Goal: Information Seeking & Learning: Learn about a topic

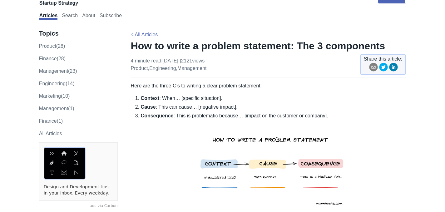
scroll to position [47, 0]
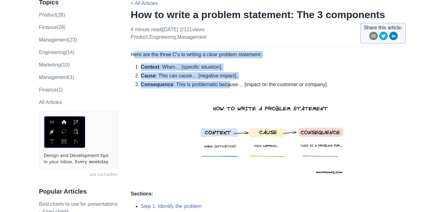
drag, startPoint x: 133, startPoint y: 54, endPoint x: 225, endPoint y: 82, distance: 96.3
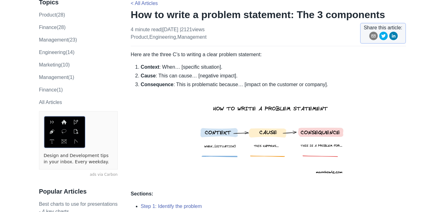
drag, startPoint x: 130, startPoint y: 54, endPoint x: 183, endPoint y: 71, distance: 55.8
click at [165, 126] on li "Consequence : This is problematic because… [impact on the customer or company]." at bounding box center [273, 133] width 265 height 104
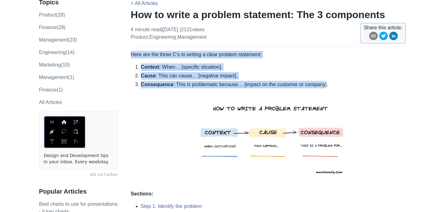
drag, startPoint x: 131, startPoint y: 52, endPoint x: 321, endPoint y: 82, distance: 192.0
copy div "Here are the three C’s to writing a clear problem statement: Context : When… [s…"
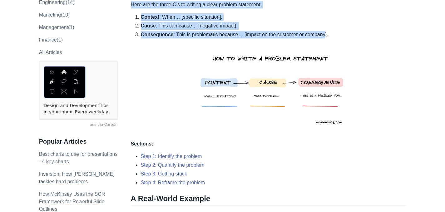
scroll to position [109, 0]
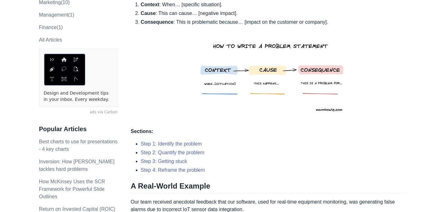
click at [160, 73] on li "Consequence : This is problematic because… [impact on the customer or company]." at bounding box center [273, 70] width 265 height 104
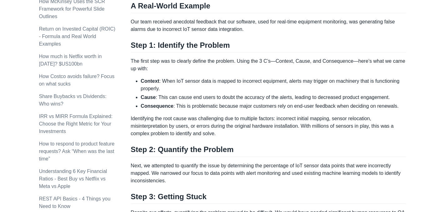
scroll to position [297, 0]
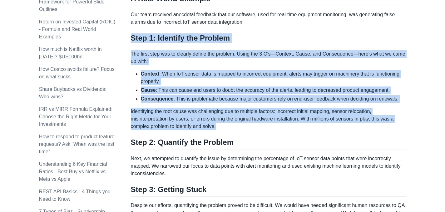
drag, startPoint x: 131, startPoint y: 35, endPoint x: 220, endPoint y: 127, distance: 127.8
click at [220, 127] on div "Here are the three C’s to writing a clear problem statement: Context : When… [s…" at bounding box center [268, 139] width 275 height 676
copy div "Step 1: Identify the Problem The first step was to clearly define the problem. …"
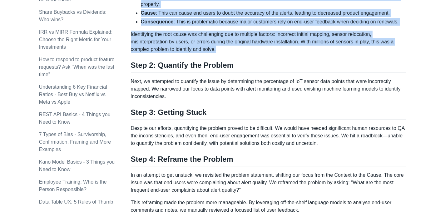
scroll to position [422, 0]
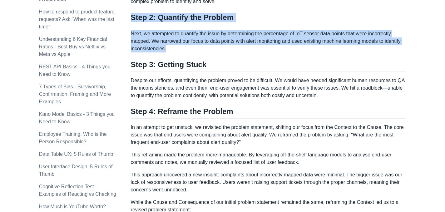
drag, startPoint x: 131, startPoint y: 17, endPoint x: 168, endPoint y: 49, distance: 49.1
click at [168, 49] on div "Here are the three C’s to writing a clear problem statement: Context : When… [s…" at bounding box center [268, 14] width 275 height 676
copy div "Step 2: Quantify the Problem Next, we attempted to quantify the issue by determ…"
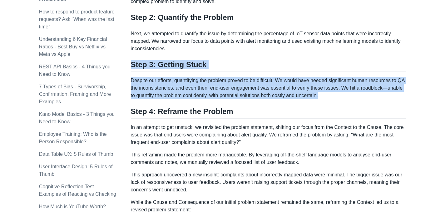
drag, startPoint x: 132, startPoint y: 63, endPoint x: 357, endPoint y: 98, distance: 227.4
click at [357, 98] on div "Here are the three C’s to writing a clear problem statement: Context : When… [s…" at bounding box center [268, 14] width 275 height 676
copy div "Step 3: Getting Stuck Despite our efforts, quantifying the problem proved to be…"
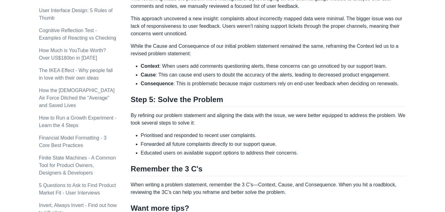
scroll to position [484, 0]
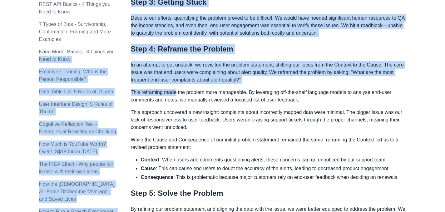
drag, startPoint x: 130, startPoint y: 47, endPoint x: 175, endPoint y: 95, distance: 65.6
click at [175, 95] on p "This reframing made the problem more manageable. By leveraging off-the-shelf la…" at bounding box center [268, 96] width 275 height 15
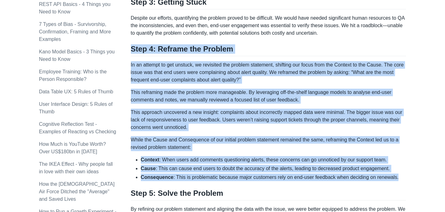
drag, startPoint x: 131, startPoint y: 49, endPoint x: 400, endPoint y: 176, distance: 297.8
copy div "Lore 7: Ipsumdo sit Ametcon Ad el seddoei te inc utlabor, et doloremag ali enim…"
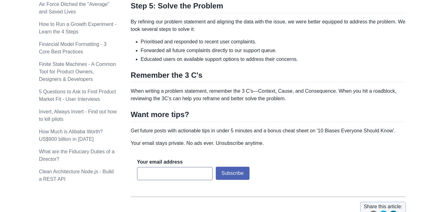
scroll to position [609, 0]
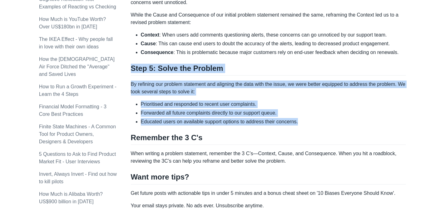
drag, startPoint x: 131, startPoint y: 65, endPoint x: 316, endPoint y: 123, distance: 193.2
copy div "Step 5: Solve the Problem By refining our problem statement and aligning the da…"
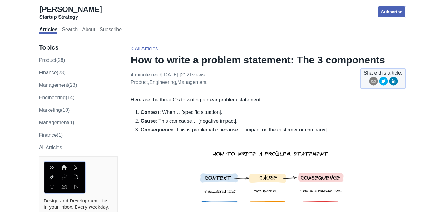
scroll to position [0, 0]
